Goal: Task Accomplishment & Management: Use online tool/utility

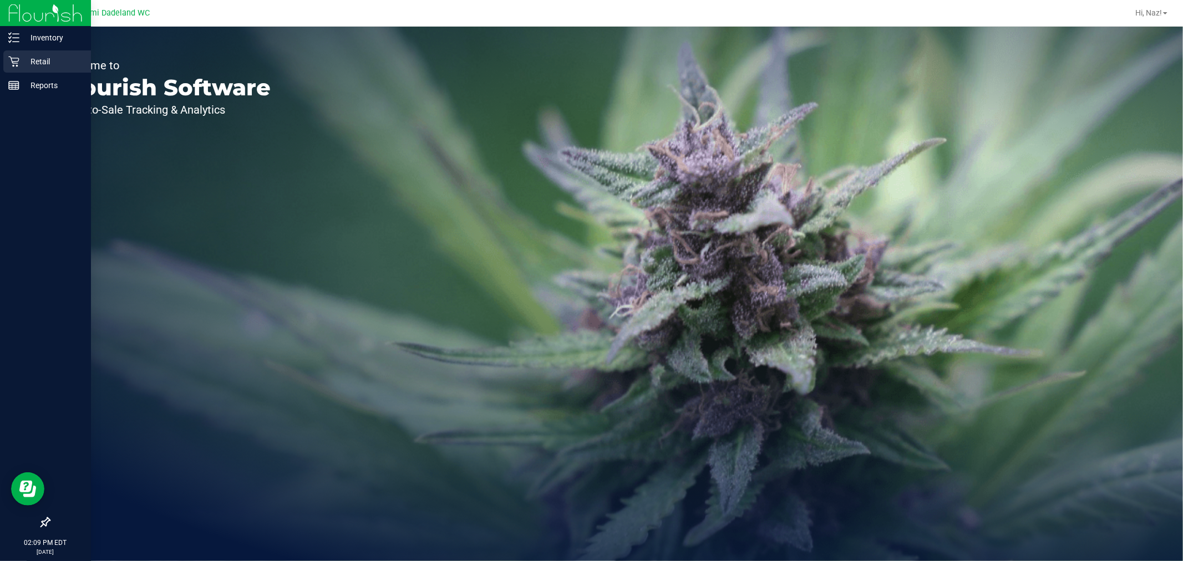
click at [48, 64] on p "Retail" at bounding box center [52, 61] width 67 height 13
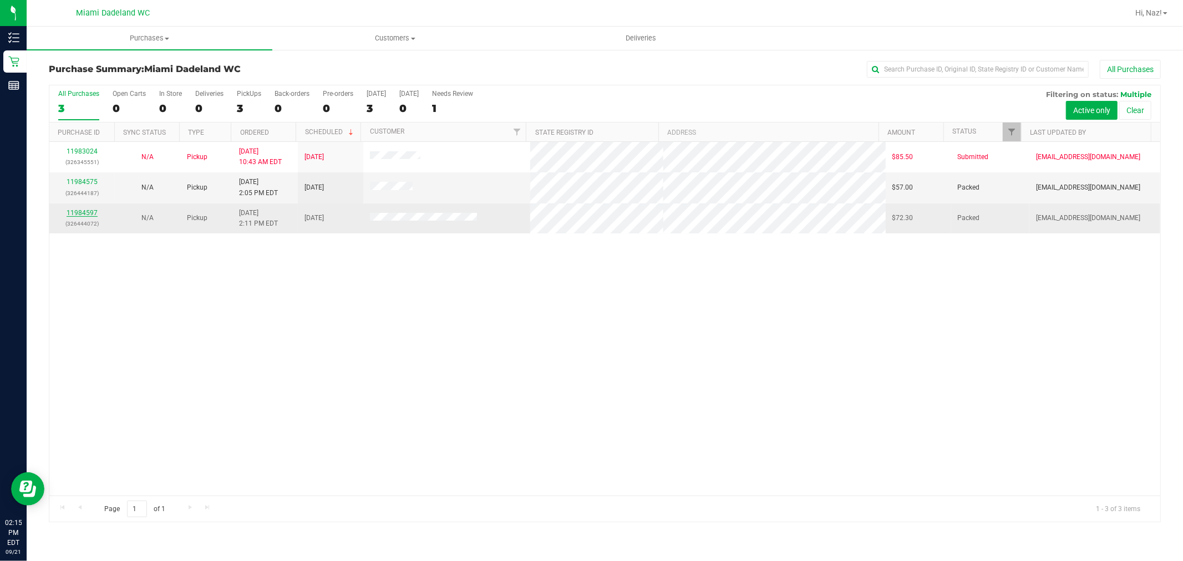
click at [80, 214] on link "11984597" at bounding box center [82, 213] width 31 height 8
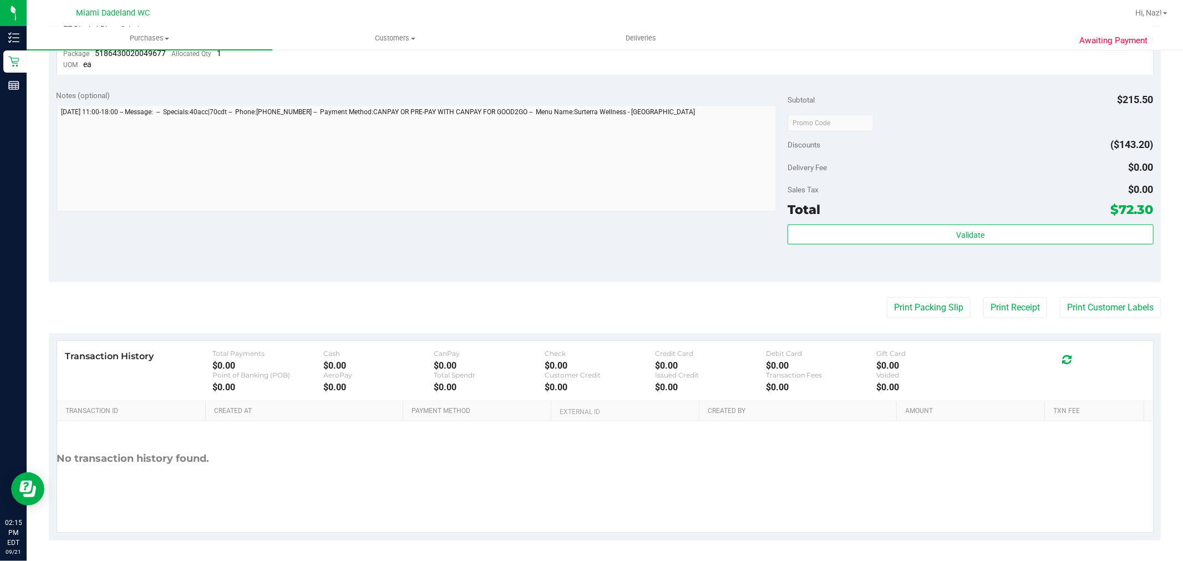
scroll to position [566, 0]
click at [1087, 306] on button "Print Customer Labels" at bounding box center [1110, 306] width 101 height 21
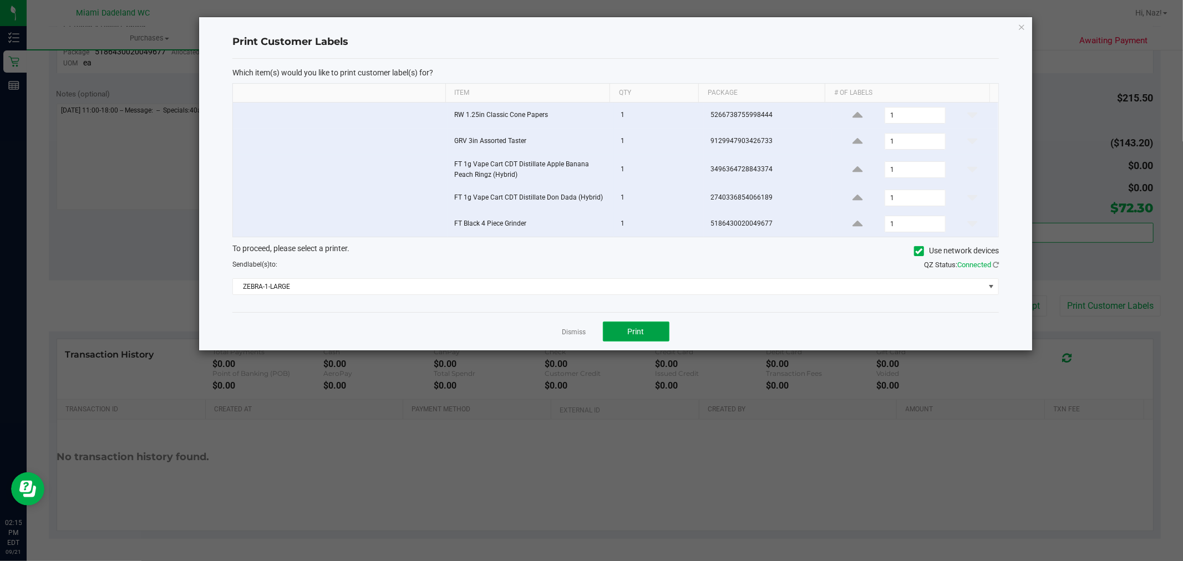
click at [645, 337] on button "Print" at bounding box center [636, 332] width 67 height 20
click at [350, 281] on span "ZEBRA-1-LARGE" at bounding box center [609, 287] width 752 height 16
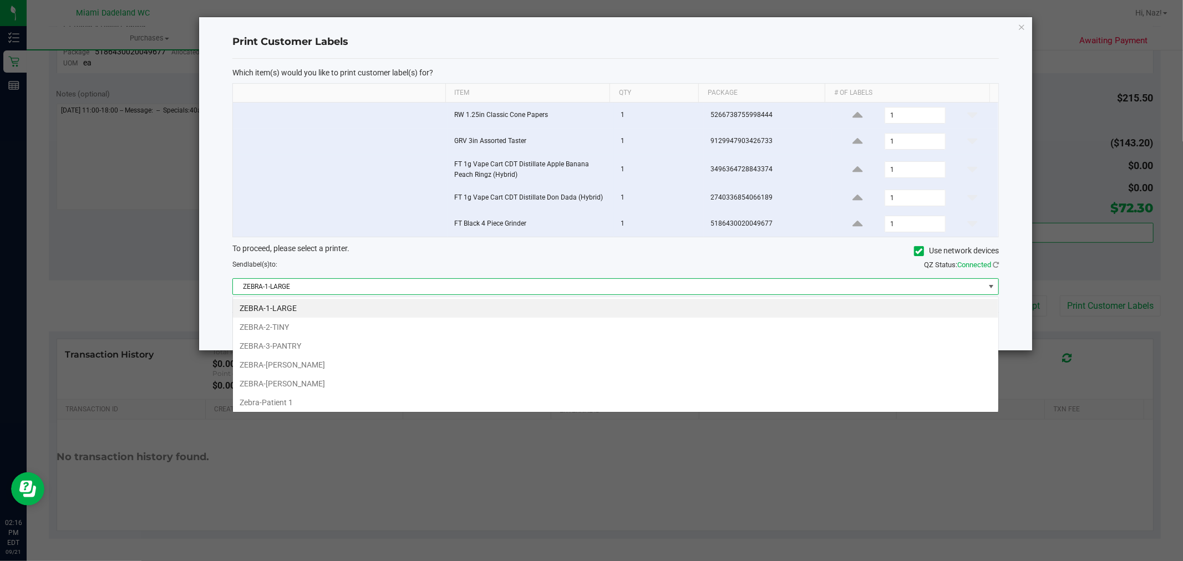
scroll to position [17, 767]
click at [328, 364] on li "ZEBRA-ELENA-GILELS" at bounding box center [616, 365] width 766 height 19
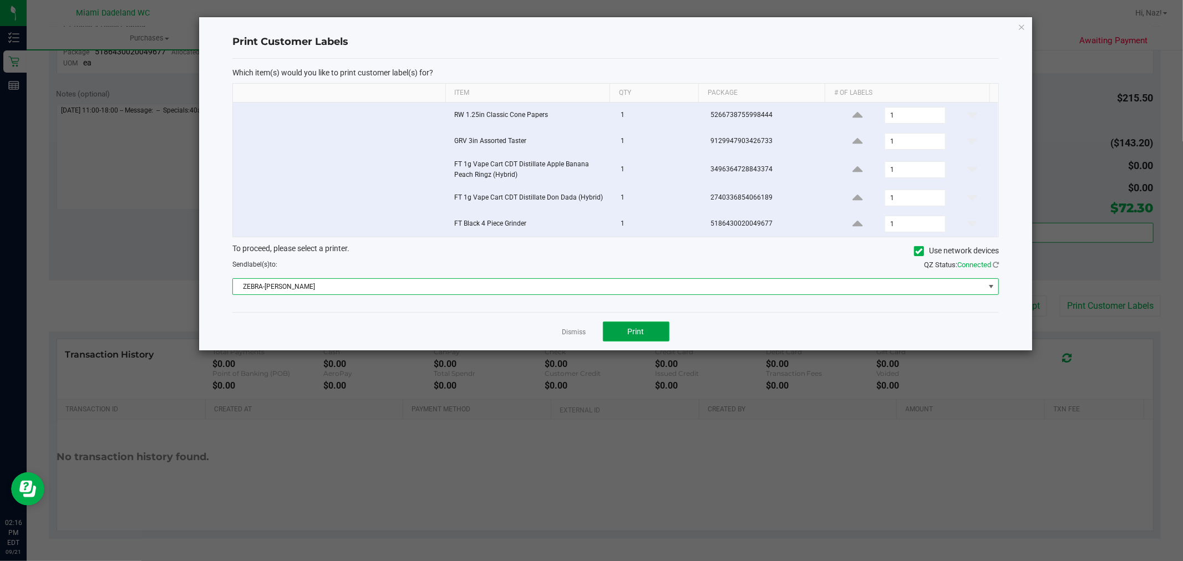
click at [642, 335] on span "Print" at bounding box center [636, 331] width 17 height 9
click at [644, 328] on span "Print" at bounding box center [636, 331] width 17 height 9
click at [1019, 26] on icon "button" at bounding box center [1022, 26] width 8 height 13
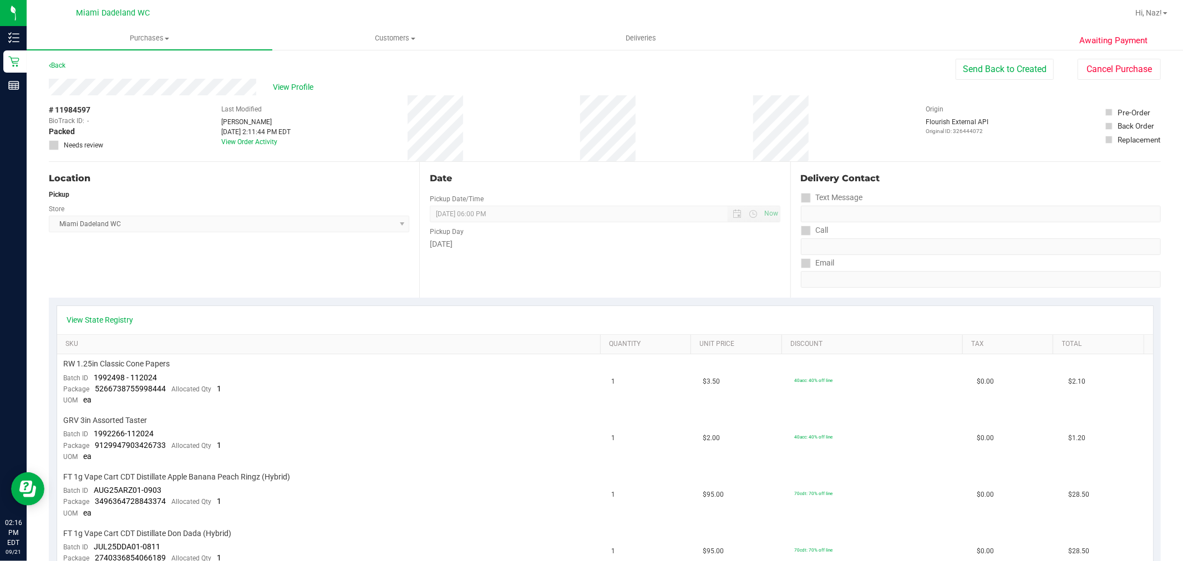
scroll to position [0, 0]
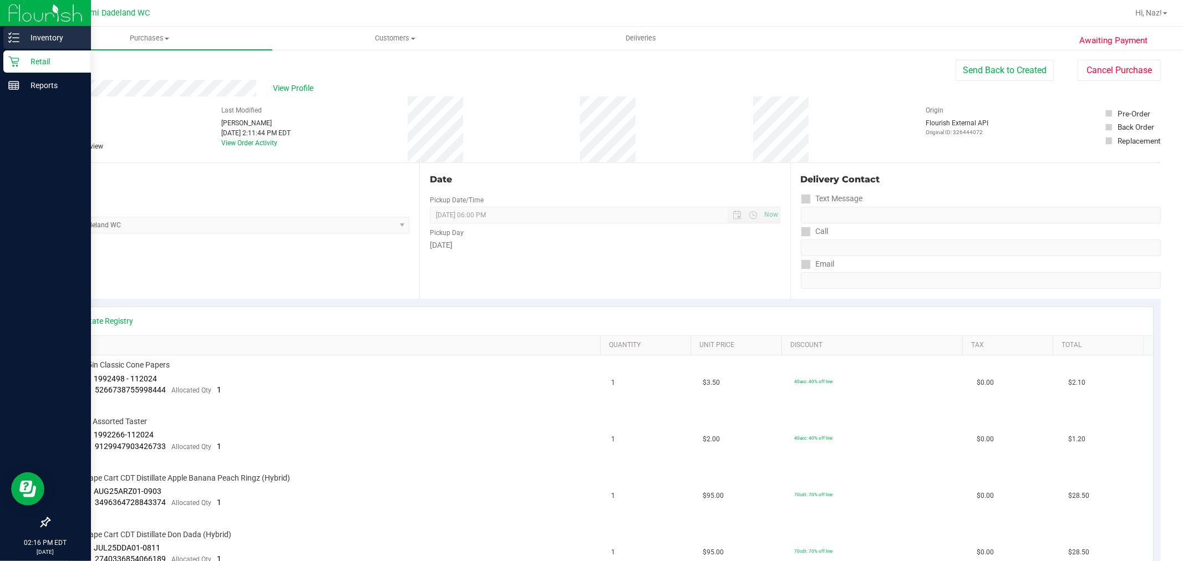
click at [43, 43] on p "Inventory" at bounding box center [52, 37] width 67 height 13
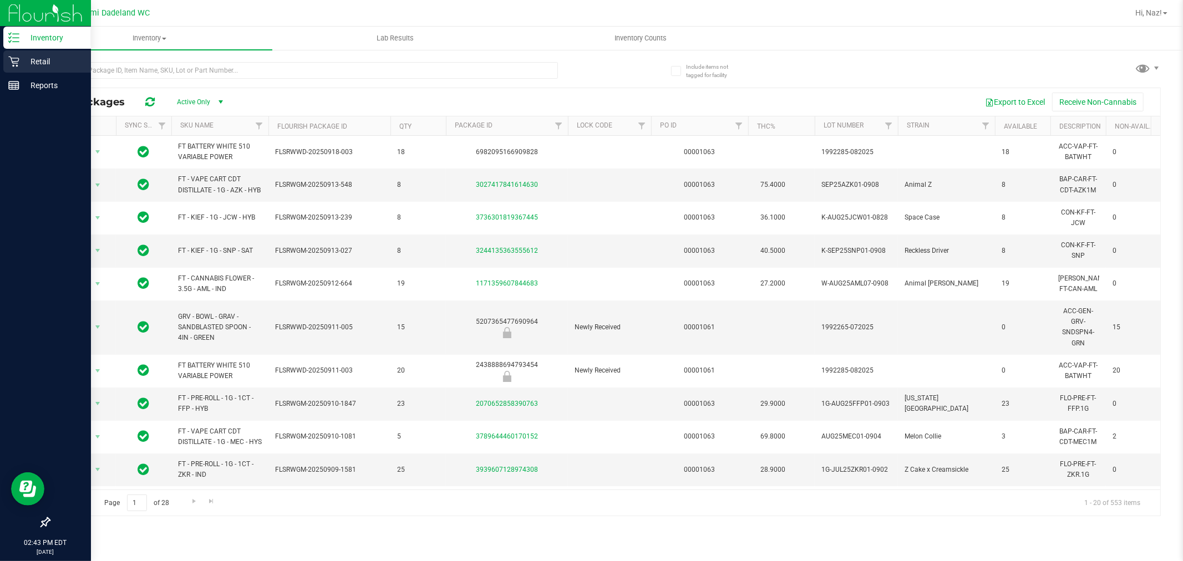
click at [40, 65] on p "Retail" at bounding box center [52, 61] width 67 height 13
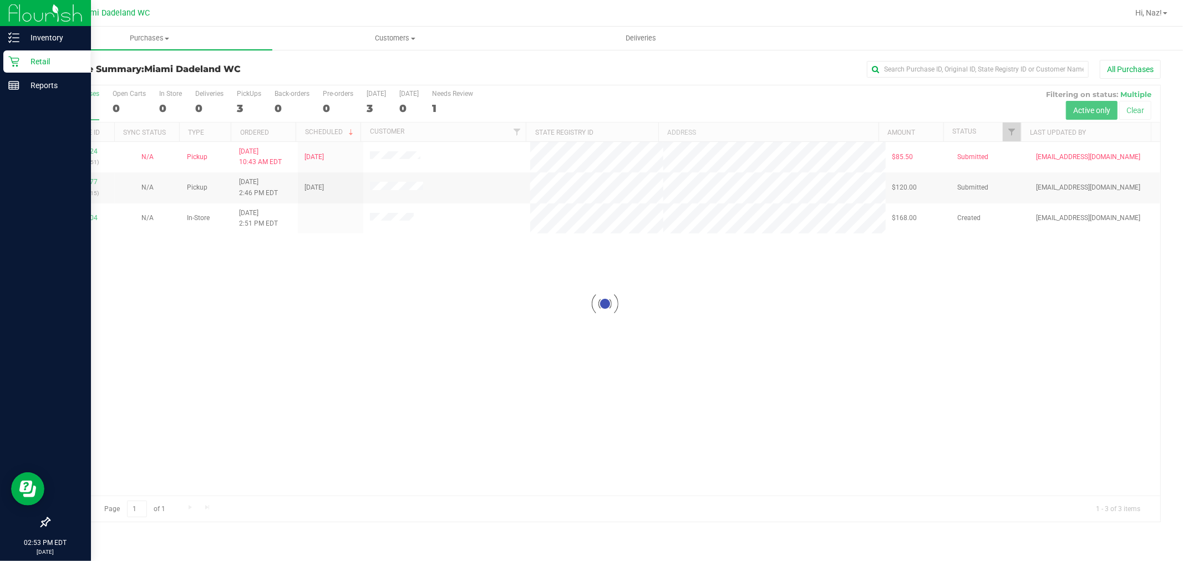
click at [460, 296] on div at bounding box center [604, 303] width 1111 height 437
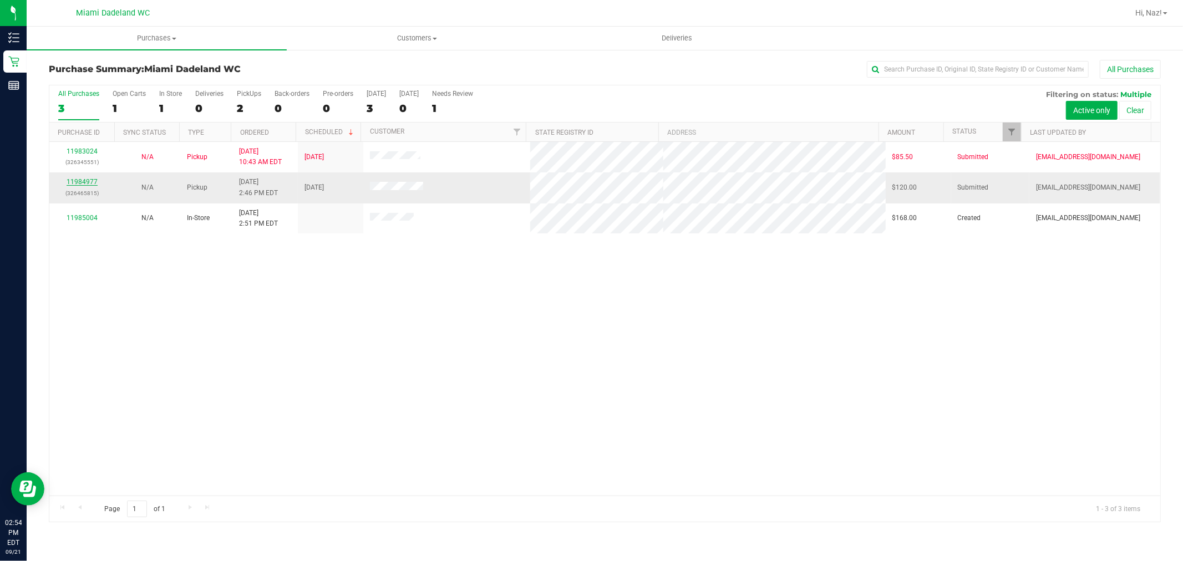
click at [91, 179] on link "11984977" at bounding box center [82, 182] width 31 height 8
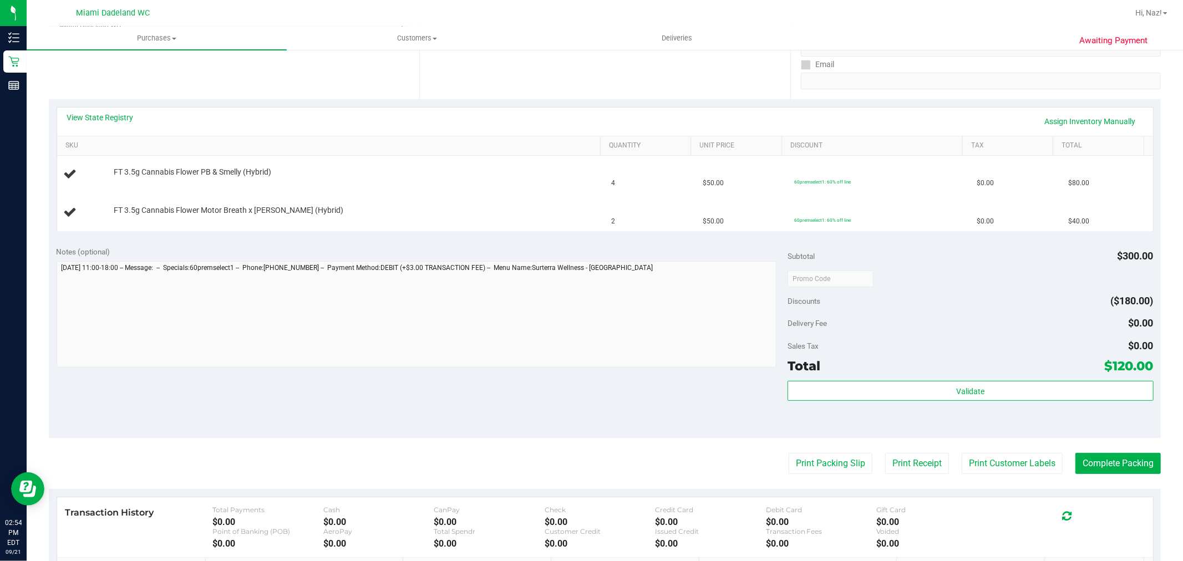
scroll to position [246, 0]
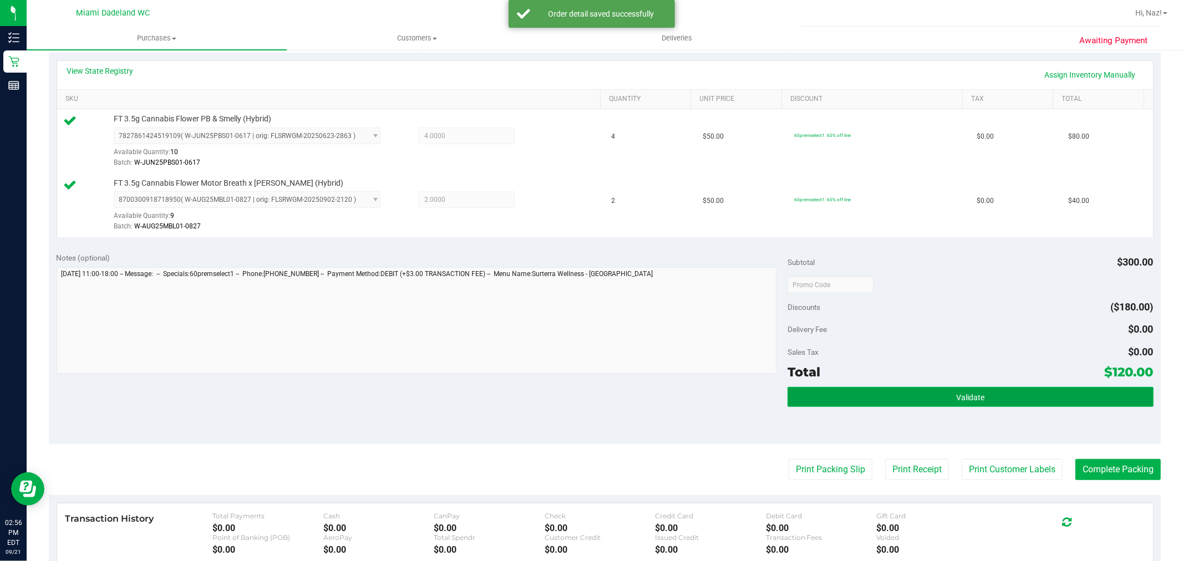
click at [862, 403] on button "Validate" at bounding box center [971, 397] width 366 height 20
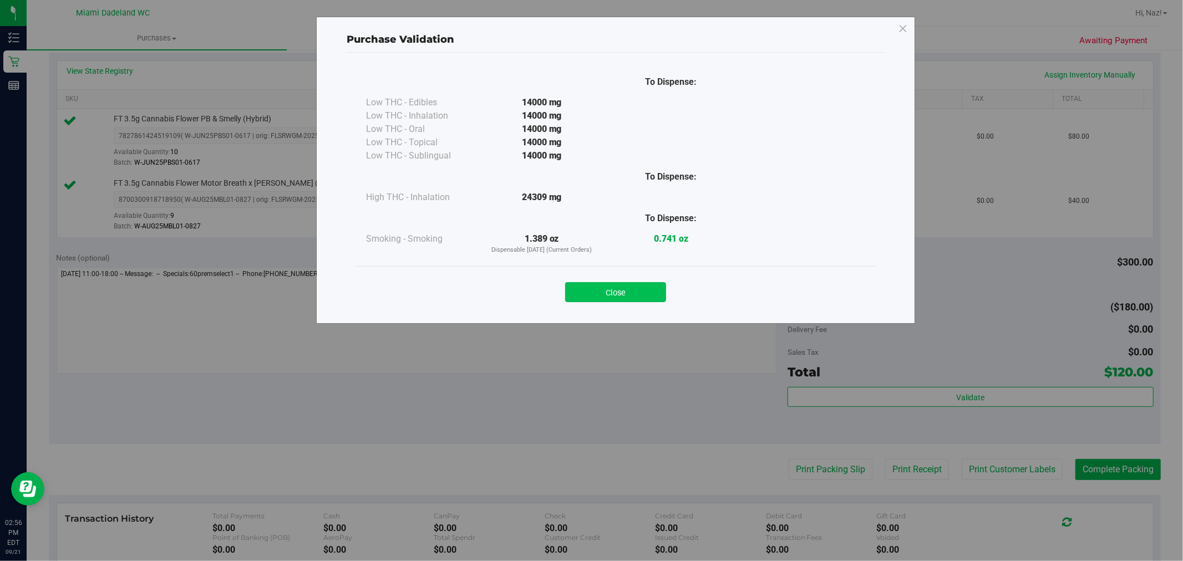
click at [601, 295] on button "Close" at bounding box center [615, 292] width 101 height 20
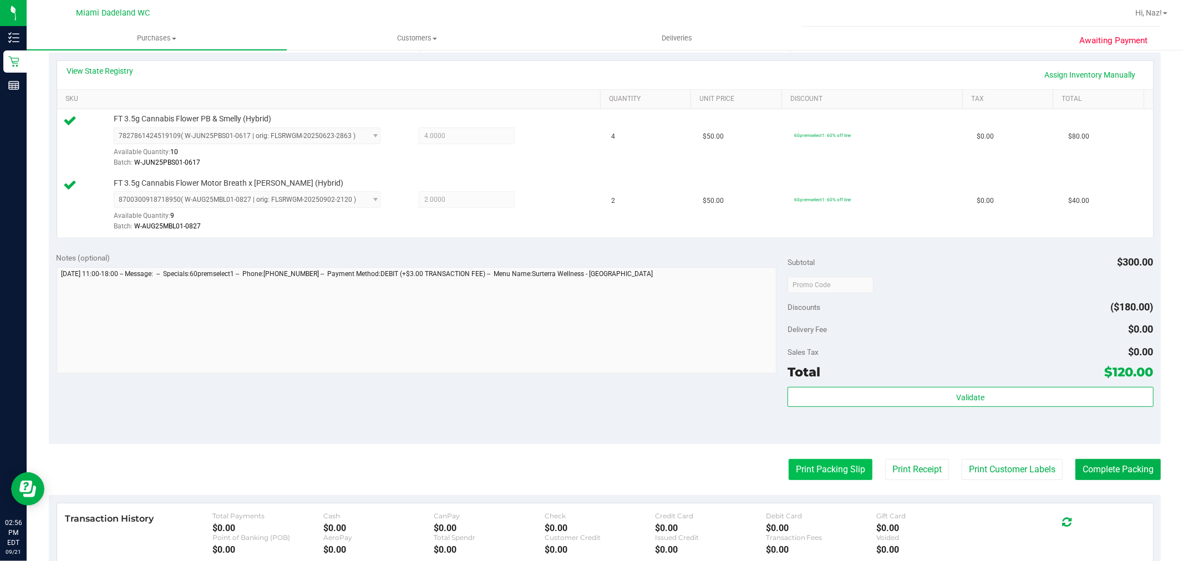
click at [834, 473] on button "Print Packing Slip" at bounding box center [831, 469] width 84 height 21
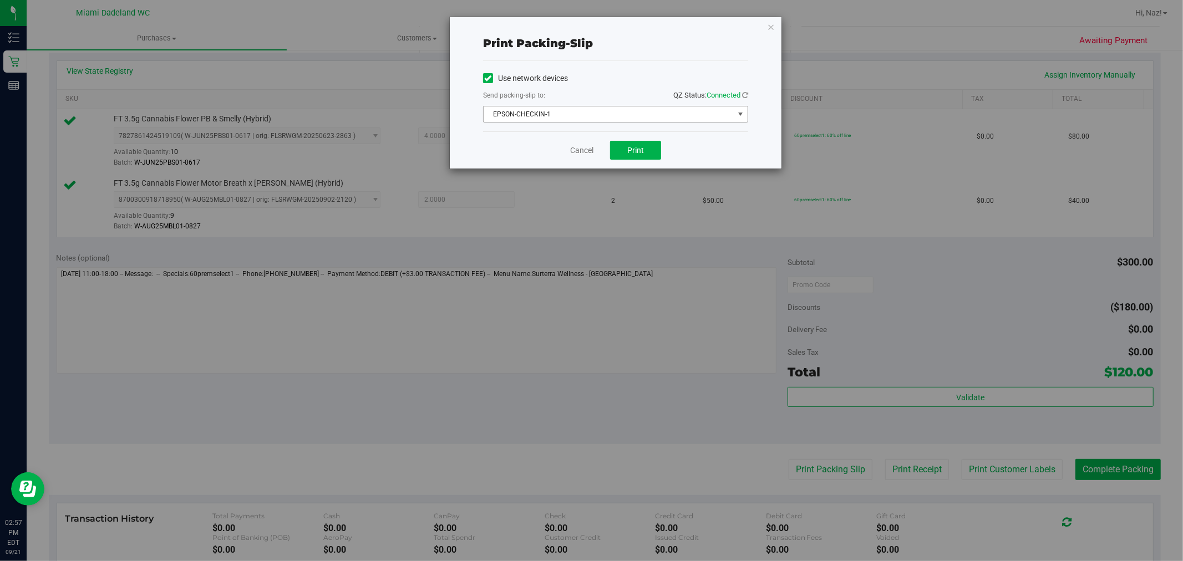
click at [596, 114] on span "EPSON-CHECKIN-1" at bounding box center [609, 115] width 250 height 16
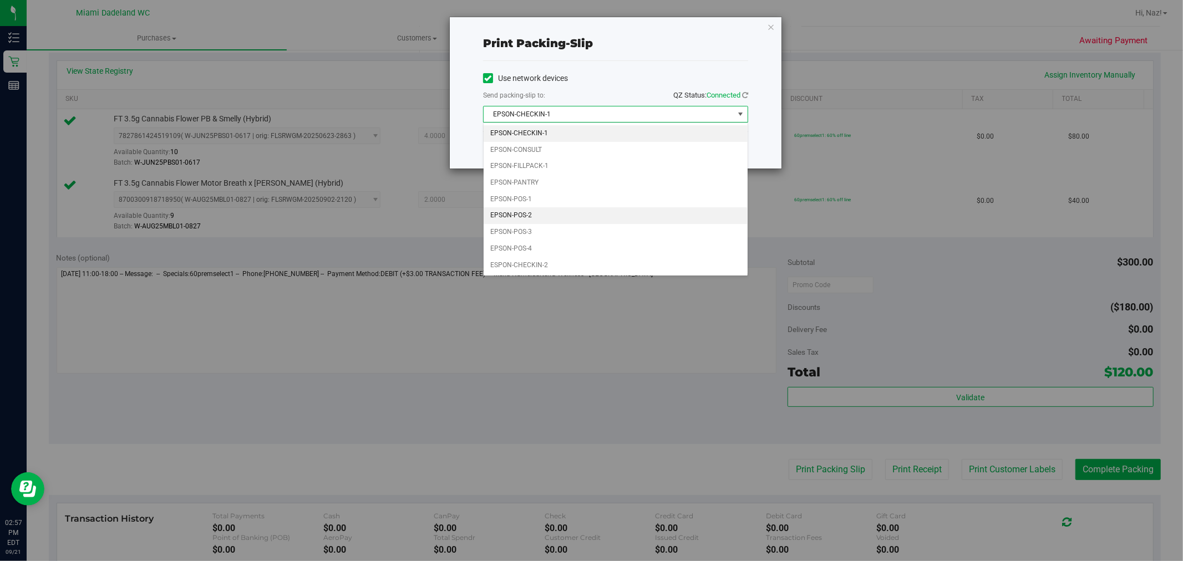
click at [568, 214] on li "EPSON-POS-2" at bounding box center [616, 215] width 264 height 17
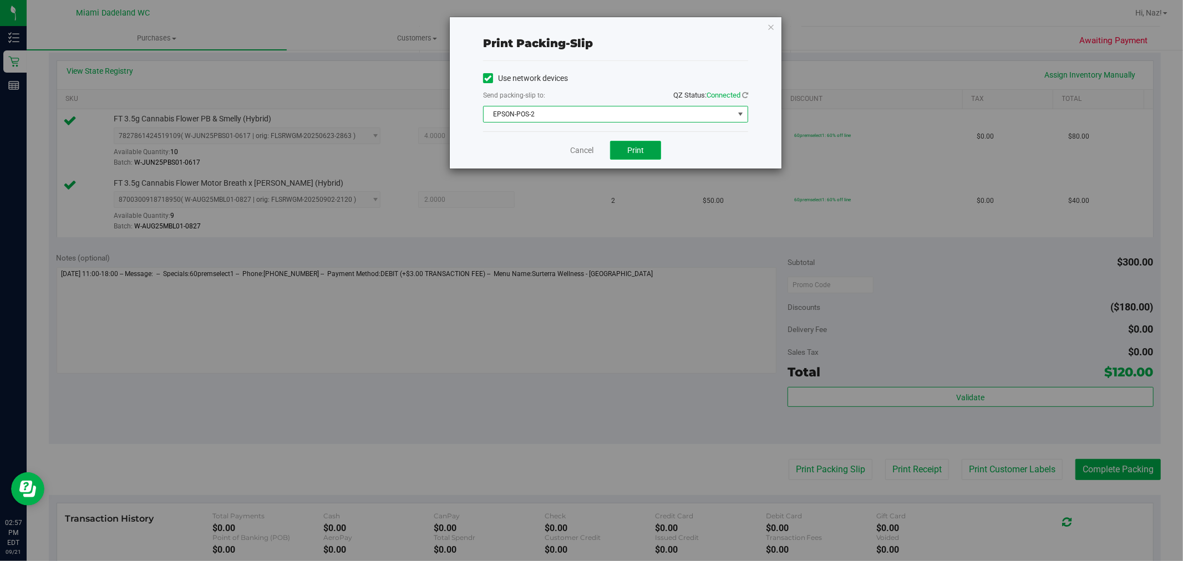
click at [641, 154] on span "Print" at bounding box center [635, 150] width 17 height 9
click at [590, 156] on link "Cancel" at bounding box center [581, 151] width 23 height 12
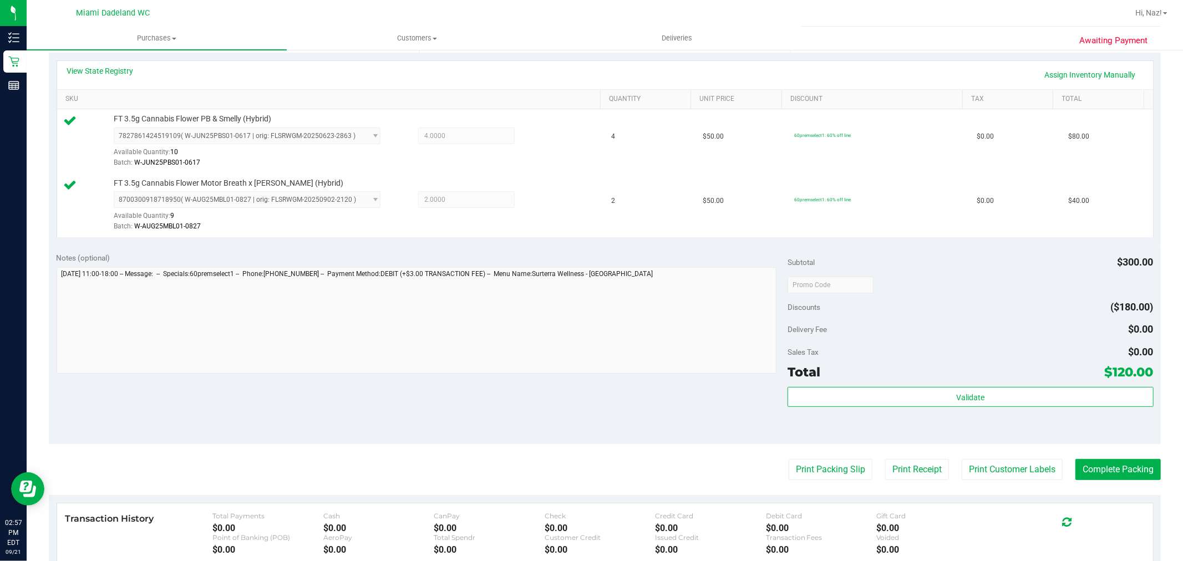
scroll to position [411, 0]
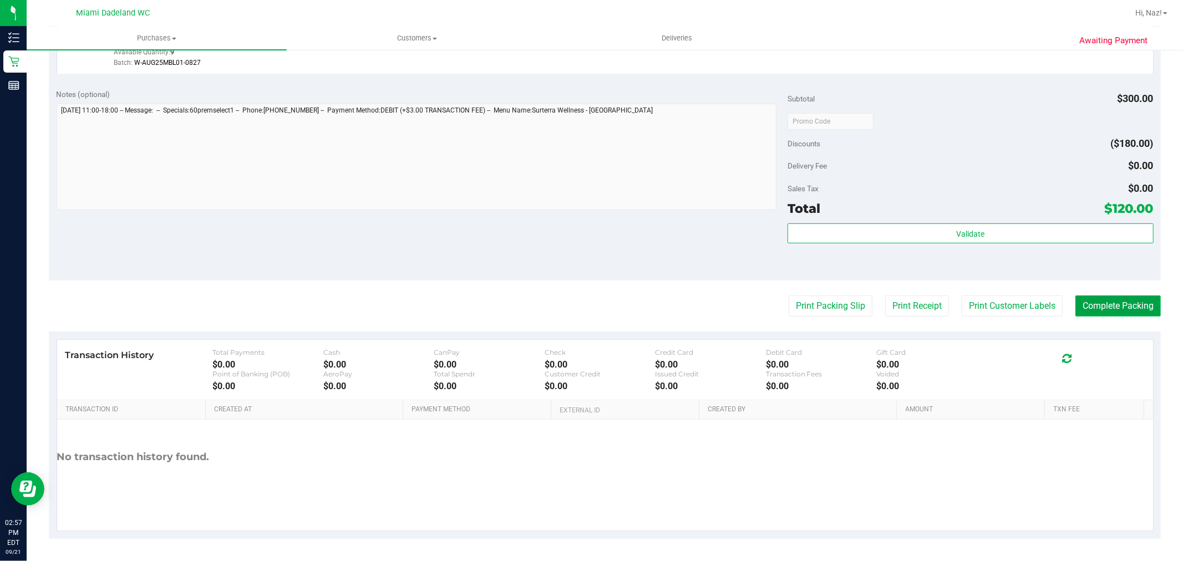
click at [1125, 302] on button "Complete Packing" at bounding box center [1118, 306] width 85 height 21
